Goal: Register for event/course

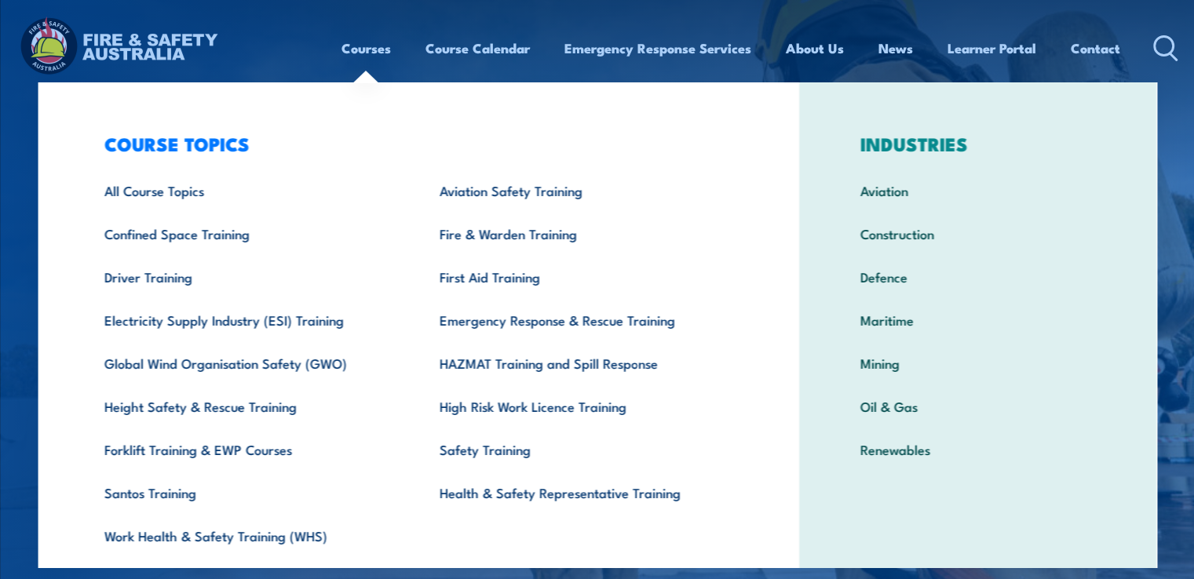
click at [367, 57] on link "Courses" at bounding box center [366, 48] width 49 height 42
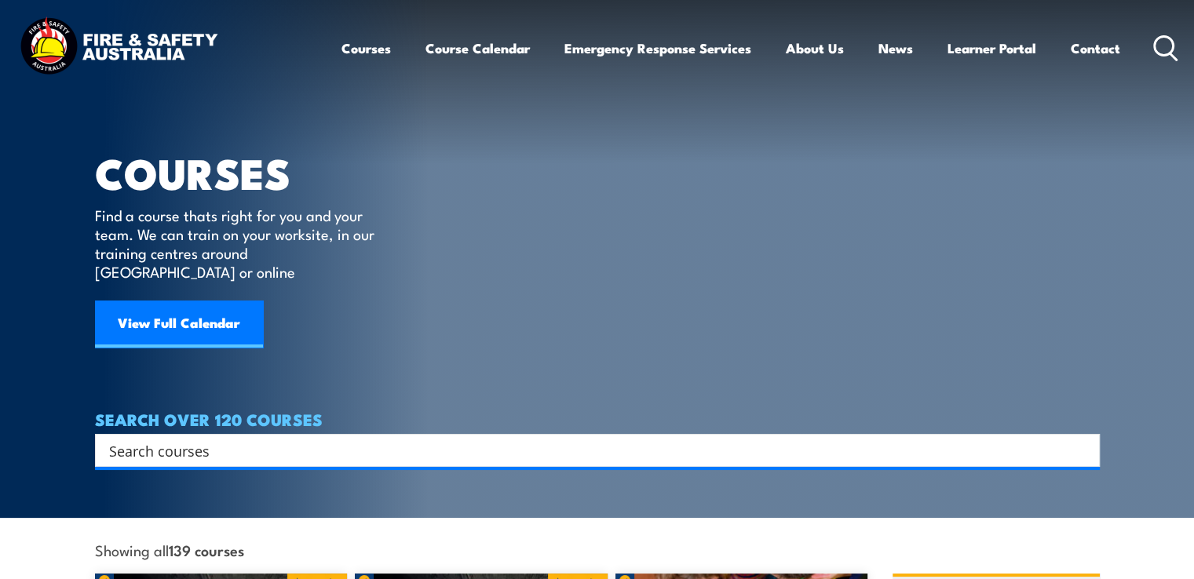
click at [367, 52] on link "Courses" at bounding box center [366, 48] width 49 height 42
click at [159, 301] on link "View Full Calendar" at bounding box center [179, 324] width 168 height 47
